Goal: Navigation & Orientation: Find specific page/section

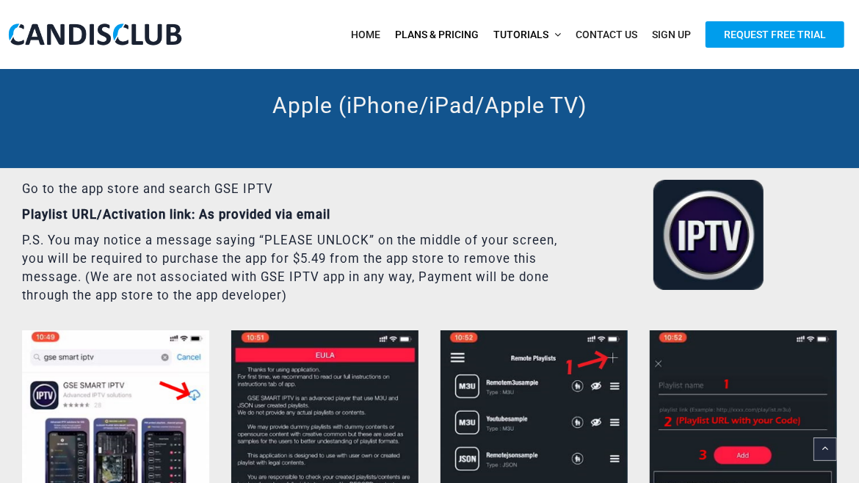
click at [430, 32] on span "Plans & Pricing" at bounding box center [437, 35] width 84 height 12
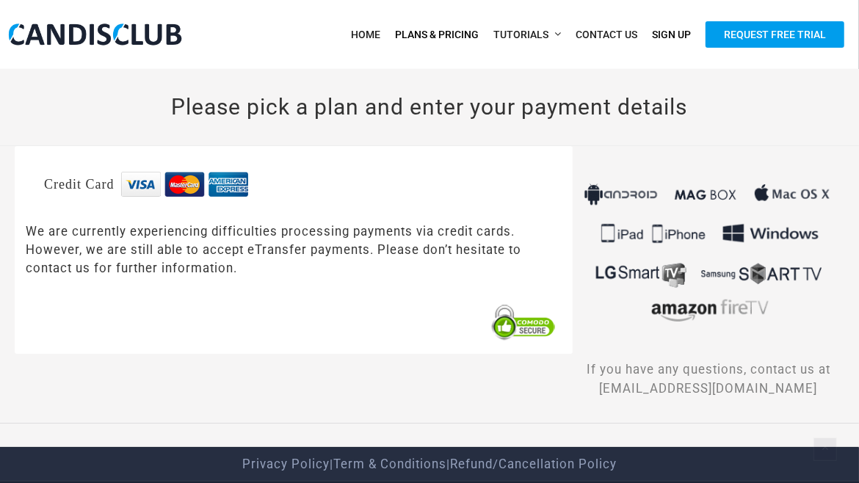
click at [463, 32] on span "Plans & Pricing" at bounding box center [437, 35] width 84 height 12
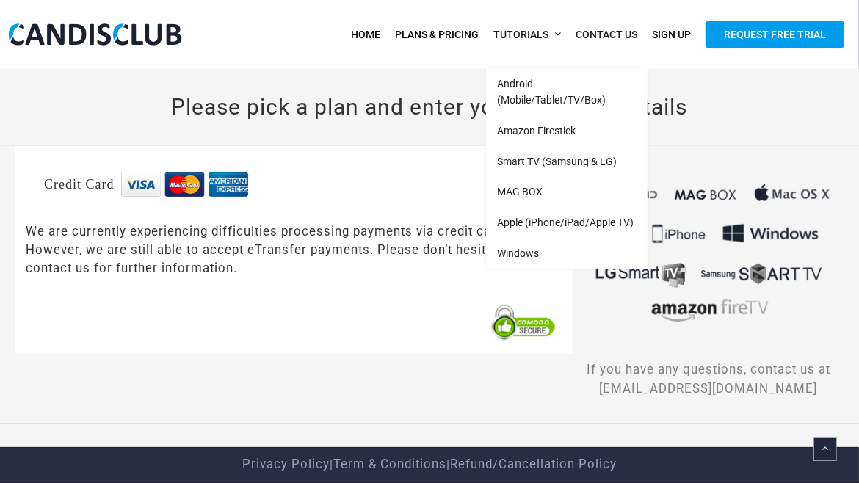
click at [371, 32] on span "Home" at bounding box center [365, 35] width 29 height 12
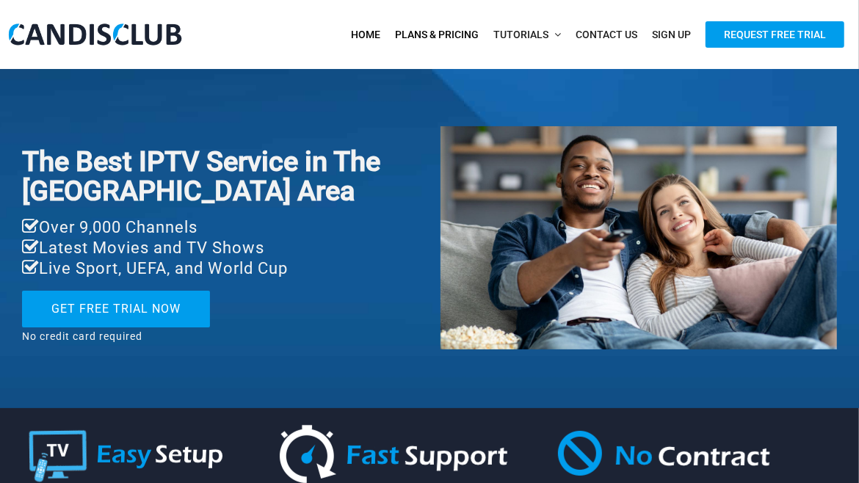
click at [434, 32] on span "Plans & Pricing" at bounding box center [437, 35] width 84 height 12
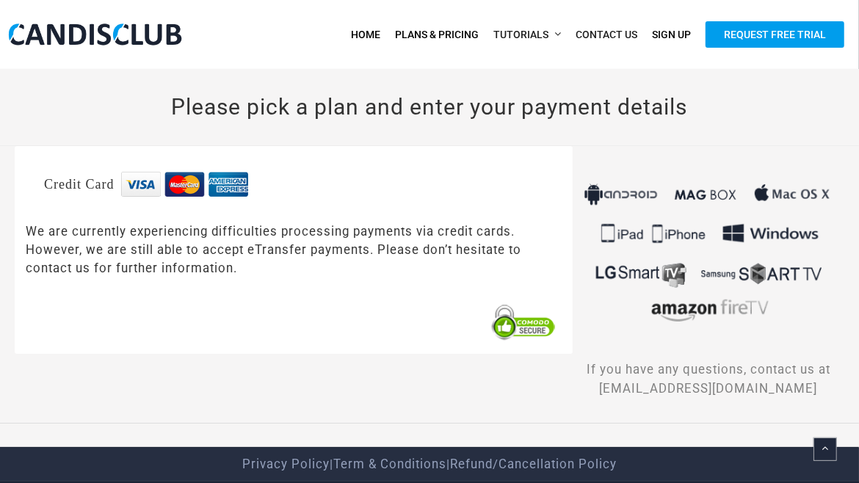
click at [376, 32] on span "Home" at bounding box center [365, 35] width 29 height 12
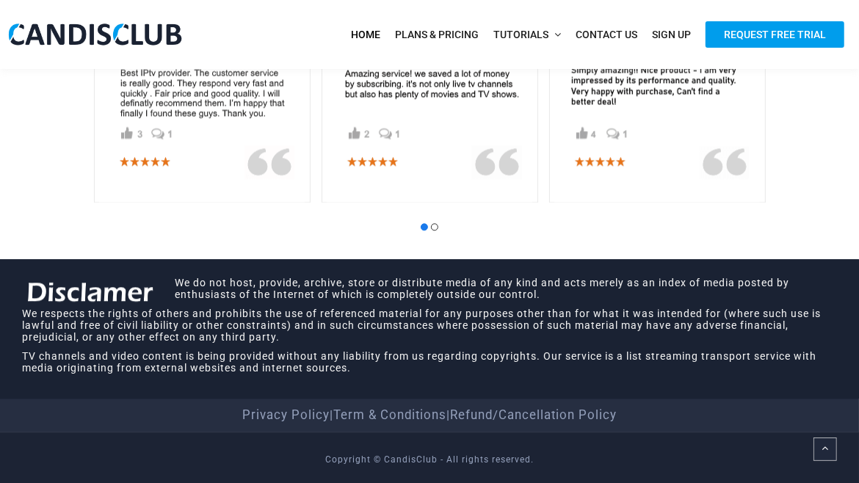
scroll to position [1868, 0]
